Goal: Task Accomplishment & Management: Manage account settings

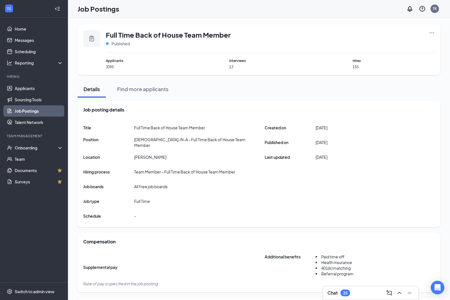
scroll to position [3, 0]
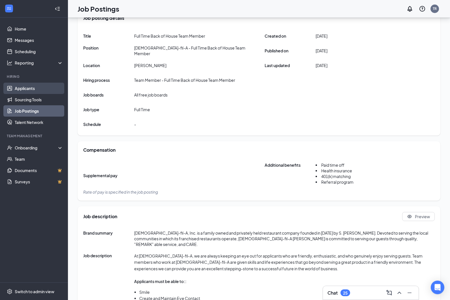
click at [24, 88] on link "Applicants" at bounding box center [39, 88] width 48 height 11
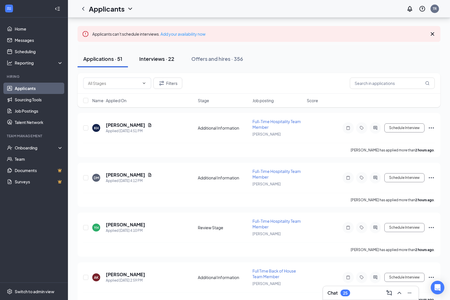
click at [153, 61] on div "Interviews · 22" at bounding box center [156, 58] width 35 height 7
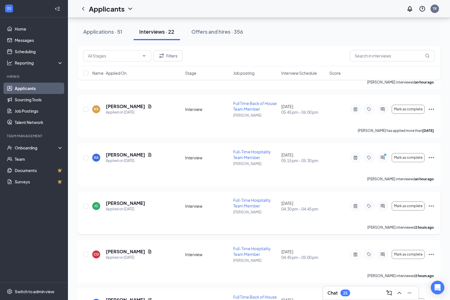
scroll to position [498, 0]
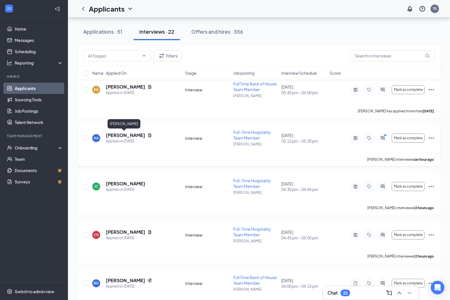
click at [114, 135] on h5 "[PERSON_NAME]" at bounding box center [125, 135] width 39 height 6
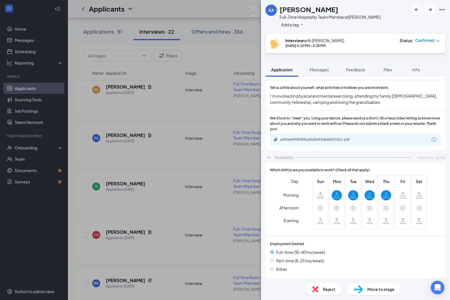
scroll to position [372, 0]
click at [325, 138] on div "a6fbae5939df81af62b4f3da40637d1c.pdf" at bounding box center [319, 140] width 79 height 5
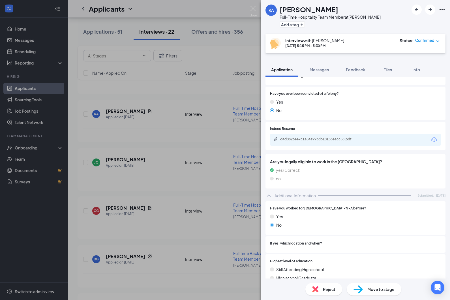
scroll to position [122, 0]
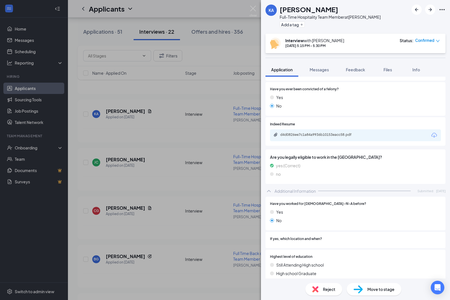
click at [380, 134] on div "d4d0826ee7c1a84a9936b10153eacc58.pdf" at bounding box center [355, 135] width 171 height 12
click at [384, 134] on div "d4d0826ee7c1a84a9936b10153eacc58.pdf" at bounding box center [355, 135] width 171 height 12
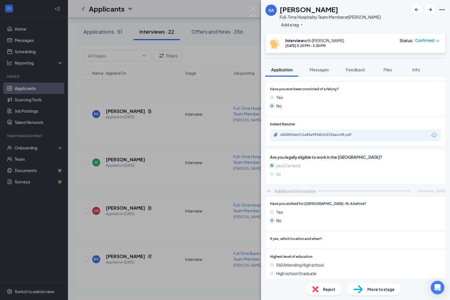
click at [384, 134] on div "d4d0826ee7c1a84a9936b10153eacc58.pdf" at bounding box center [355, 135] width 171 height 12
click at [426, 136] on div "d4d0826ee7c1a84a9936b10153eacc58.pdf" at bounding box center [355, 135] width 171 height 12
click at [275, 134] on icon "Paperclip" at bounding box center [276, 135] width 5 height 5
click at [256, 10] on img at bounding box center [253, 11] width 7 height 11
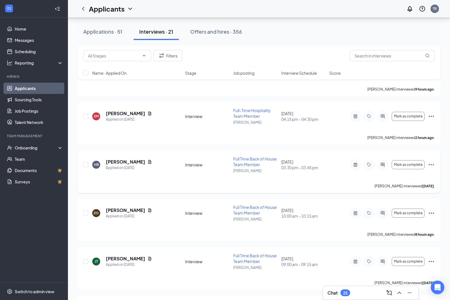
scroll to position [810, 0]
click at [118, 113] on h5 "[PERSON_NAME]" at bounding box center [125, 113] width 39 height 6
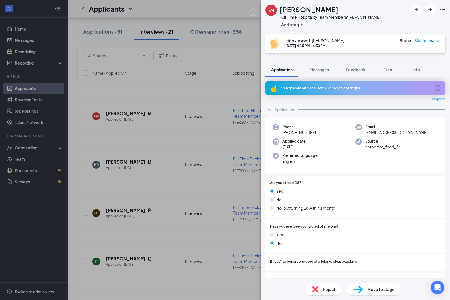
click at [339, 86] on div "This applicant also applied to 1 other job posting(s)" at bounding box center [355, 88] width 152 height 5
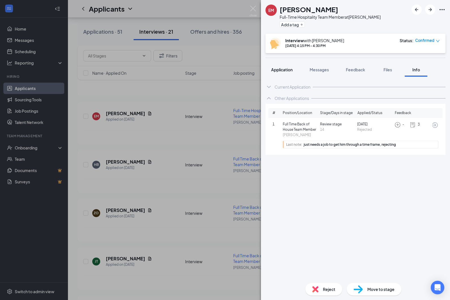
click at [277, 69] on span "Application" at bounding box center [282, 69] width 22 height 5
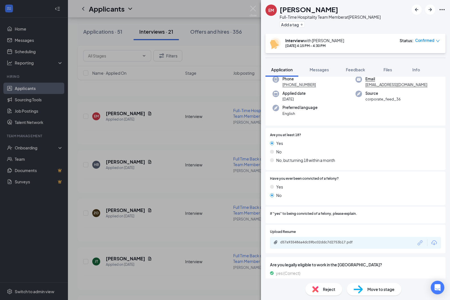
scroll to position [48, 0]
click at [360, 70] on span "Feedback" at bounding box center [355, 69] width 19 height 5
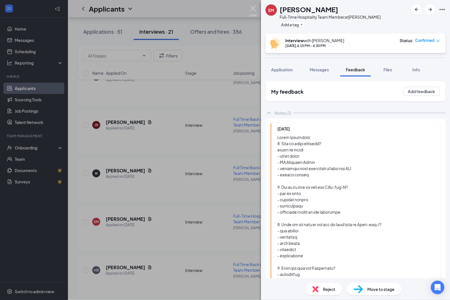
scroll to position [705, 0]
click at [251, 8] on img at bounding box center [253, 11] width 7 height 11
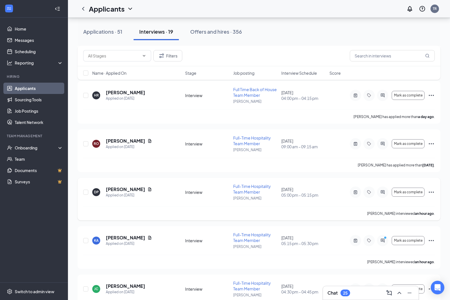
scroll to position [246, 0]
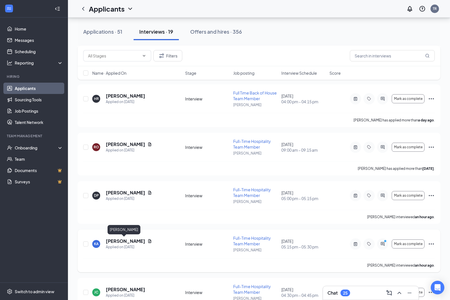
click at [118, 243] on h5 "[PERSON_NAME]" at bounding box center [125, 241] width 39 height 6
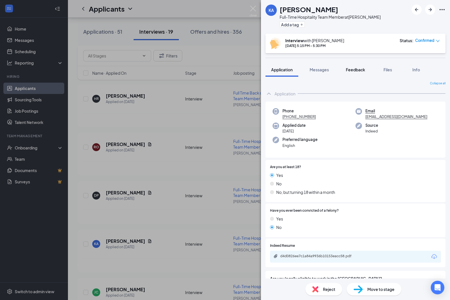
click at [353, 71] on span "Feedback" at bounding box center [355, 69] width 19 height 5
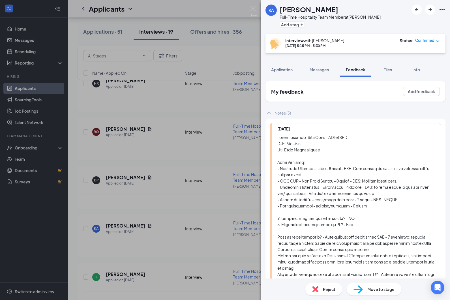
scroll to position [286, 0]
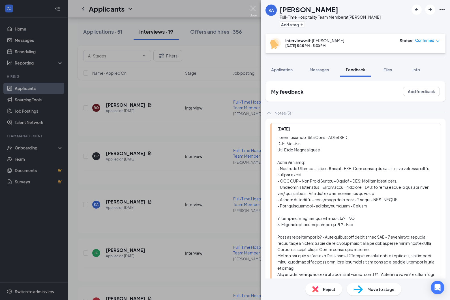
click at [252, 8] on img at bounding box center [253, 11] width 7 height 11
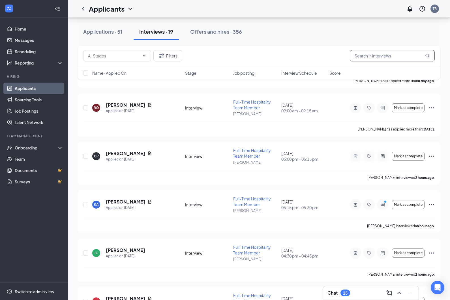
click at [375, 55] on input "text" at bounding box center [392, 55] width 85 height 11
click at [379, 54] on input "text" at bounding box center [392, 55] width 85 height 11
click at [97, 31] on div "Applications · 51" at bounding box center [102, 31] width 39 height 7
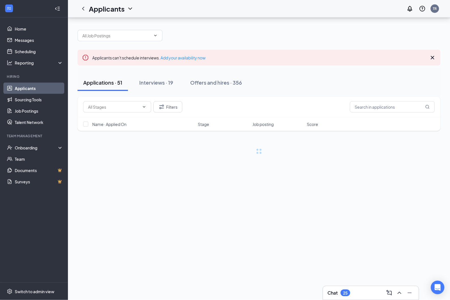
scroll to position [24, 0]
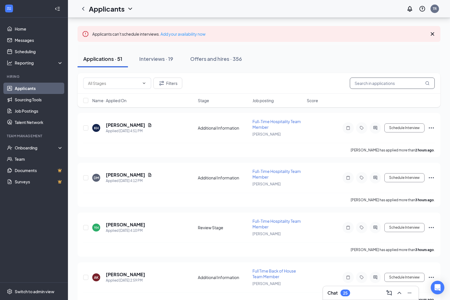
click at [371, 79] on input "text" at bounding box center [392, 83] width 85 height 11
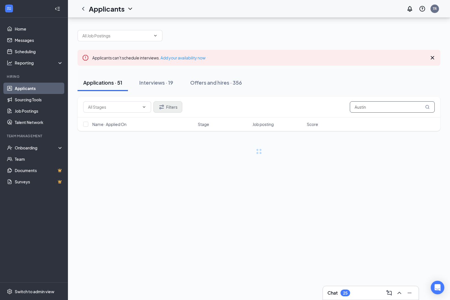
type input "Austin"
click at [171, 101] on button "Filters" at bounding box center [168, 106] width 29 height 11
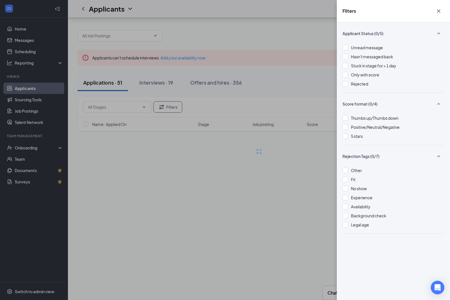
click at [348, 87] on div "Unread message Hasn't messaged back Stuck in stage for > 1 day Only with score …" at bounding box center [394, 68] width 102 height 48
click at [348, 86] on div at bounding box center [346, 84] width 6 height 6
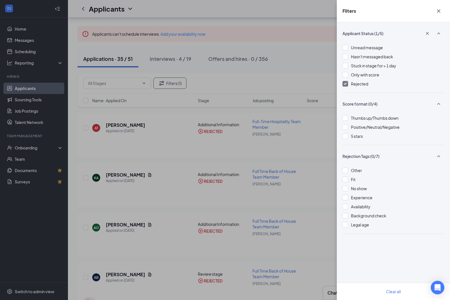
click at [442, 8] on icon "Cross" at bounding box center [439, 11] width 7 height 7
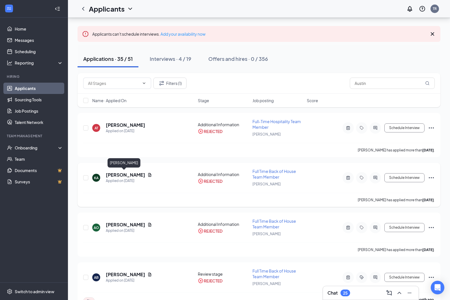
click at [124, 175] on h5 "[PERSON_NAME]" at bounding box center [125, 175] width 39 height 6
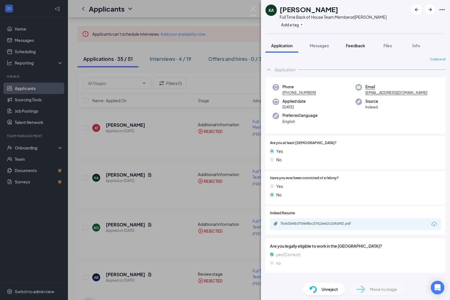
click at [349, 45] on span "Feedback" at bounding box center [355, 45] width 19 height 5
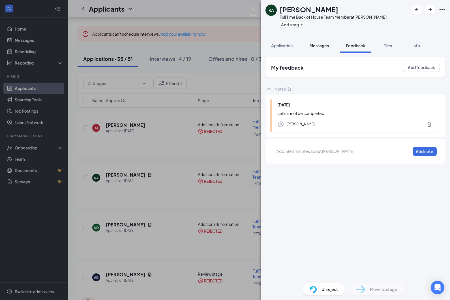
click at [321, 48] on span "Messages" at bounding box center [319, 45] width 19 height 5
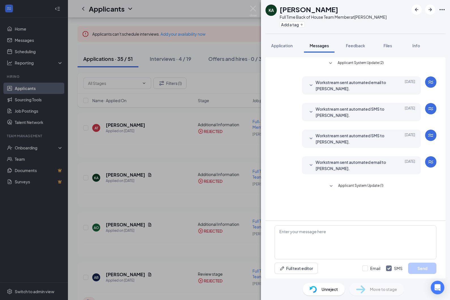
scroll to position [24, 0]
click at [280, 43] on span "Application" at bounding box center [282, 45] width 22 height 5
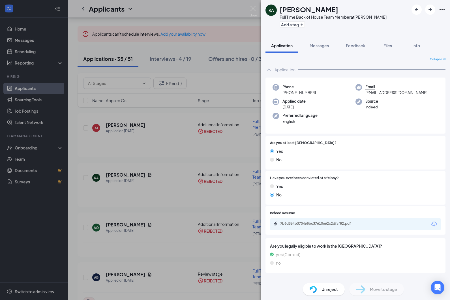
scroll to position [24, 0]
click at [252, 10] on img at bounding box center [253, 11] width 7 height 11
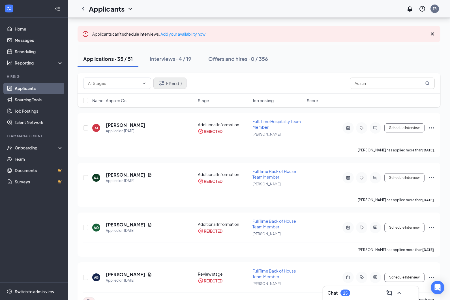
click at [175, 83] on button "Filters (1)" at bounding box center [170, 83] width 33 height 11
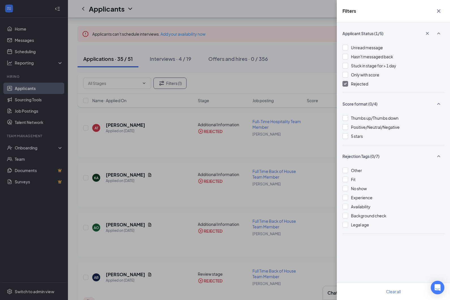
click at [345, 86] on div at bounding box center [346, 84] width 6 height 6
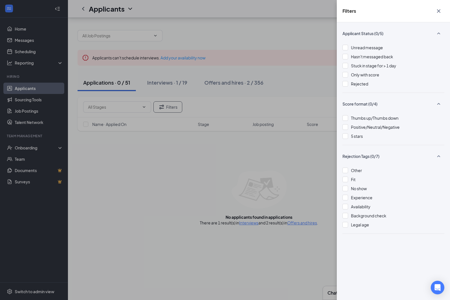
click at [157, 59] on div "Filters Applicant Status (0/5) Unread message Hasn't messaged back Stuck in sta…" at bounding box center [225, 150] width 450 height 300
click at [159, 59] on div "Filters Applicant Status (0/5) Unread message Hasn't messaged back Stuck in sta…" at bounding box center [225, 150] width 450 height 300
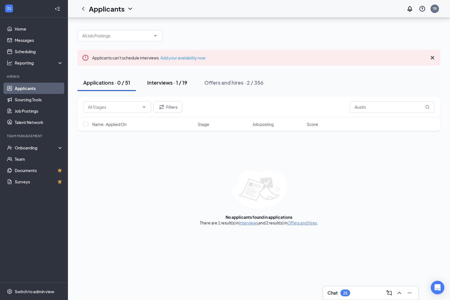
click at [167, 79] on div "Interviews · 1 / 19" at bounding box center [167, 82] width 40 height 7
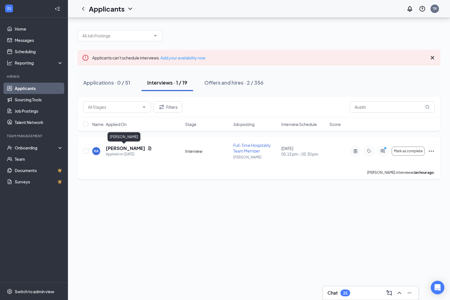
click at [116, 145] on h5 "[PERSON_NAME]" at bounding box center [125, 148] width 39 height 6
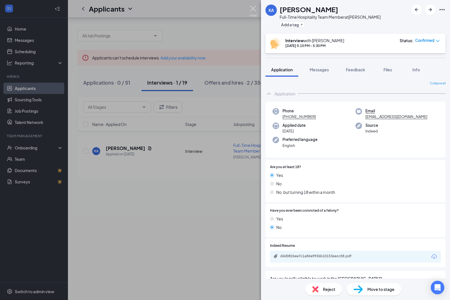
click at [252, 8] on img at bounding box center [253, 11] width 7 height 11
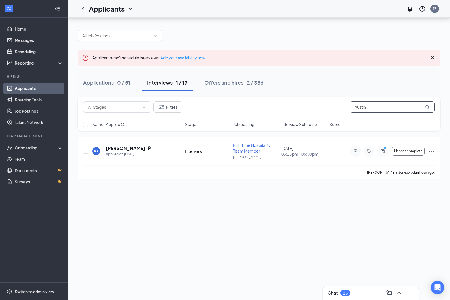
click at [380, 101] on input "Austin" at bounding box center [392, 106] width 85 height 11
type input "A"
